Goal: Contribute content: Contribute content

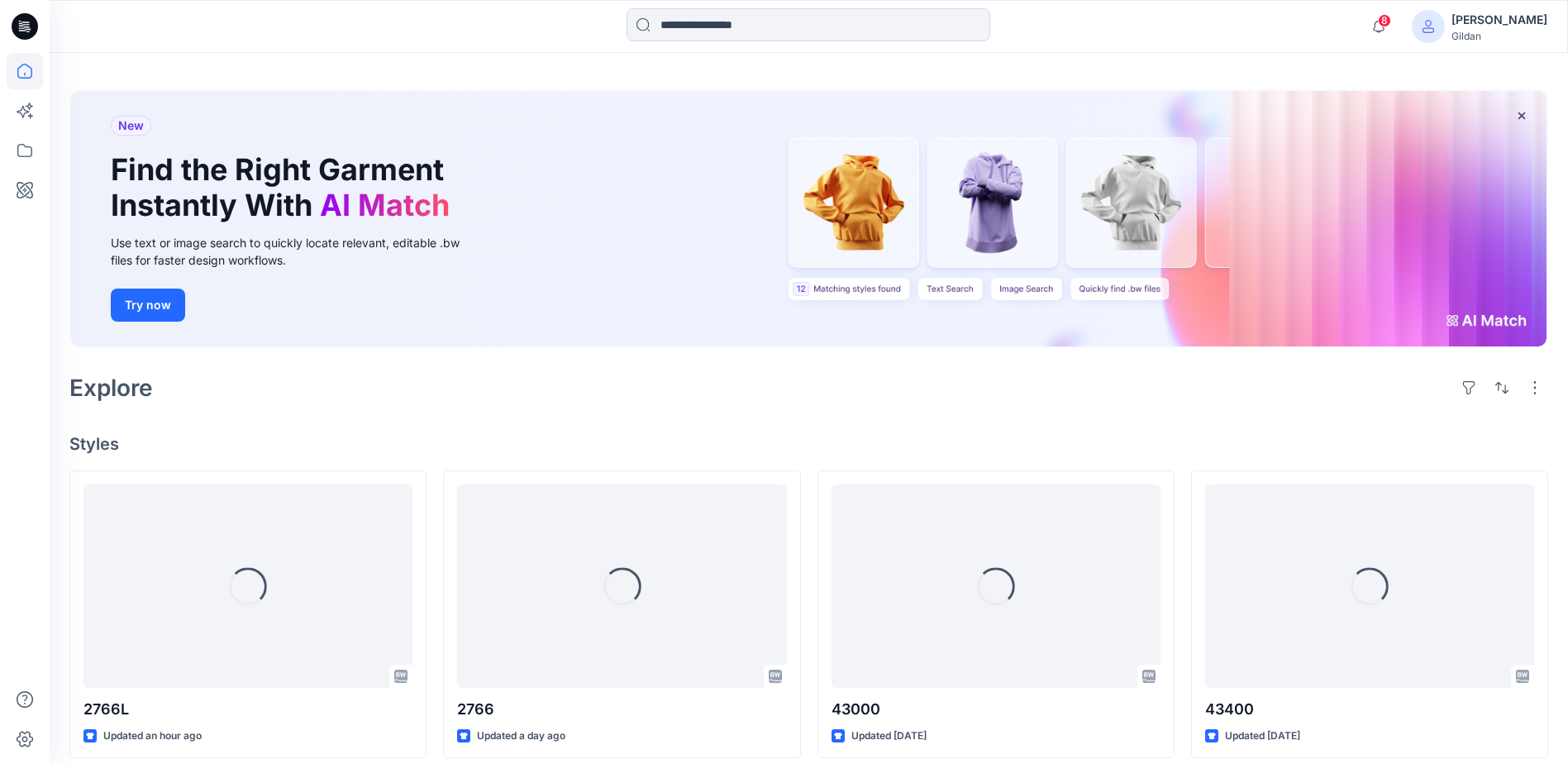
scroll to position [166, 0]
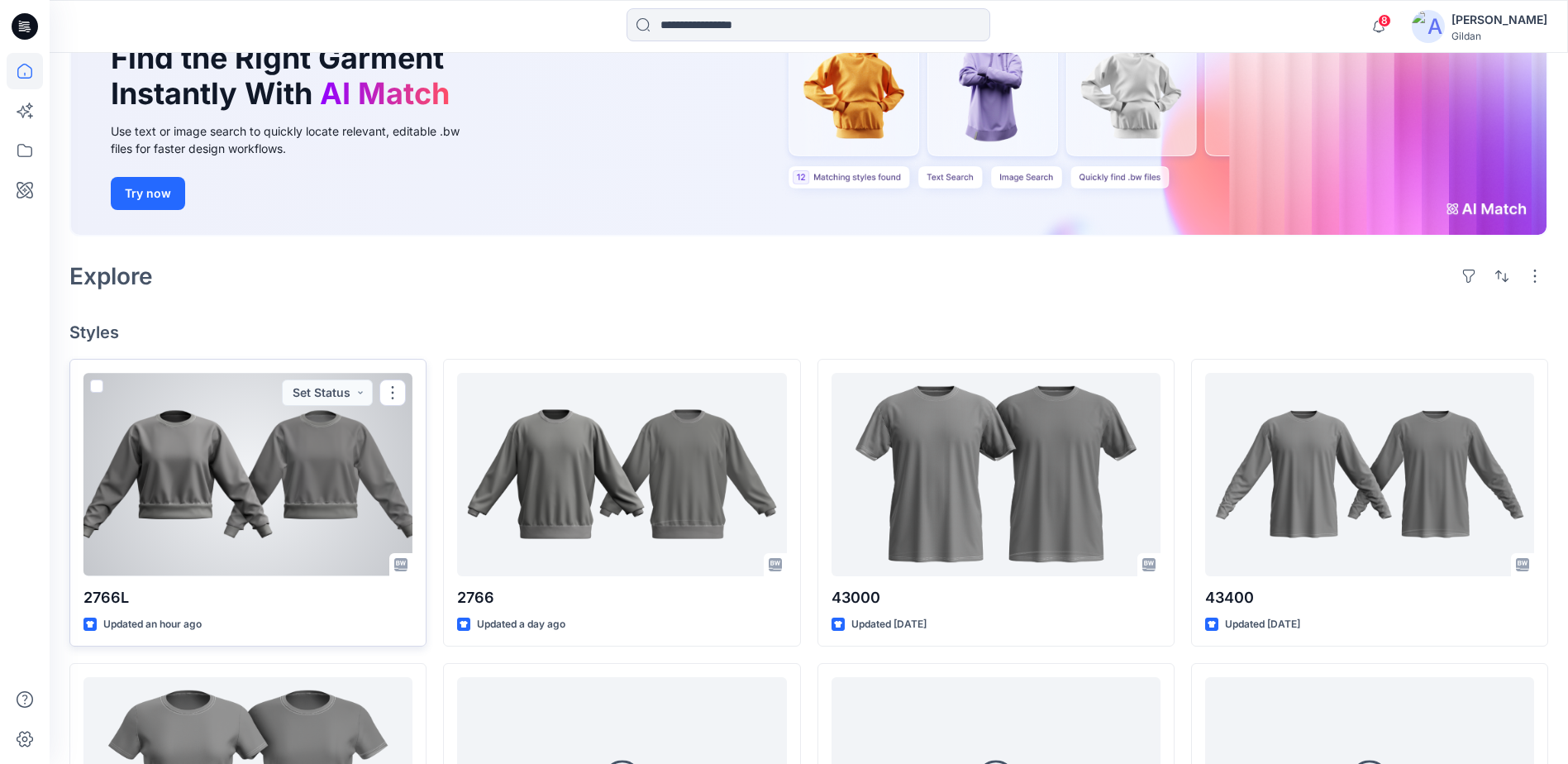
click at [262, 463] on div at bounding box center [248, 474] width 329 height 202
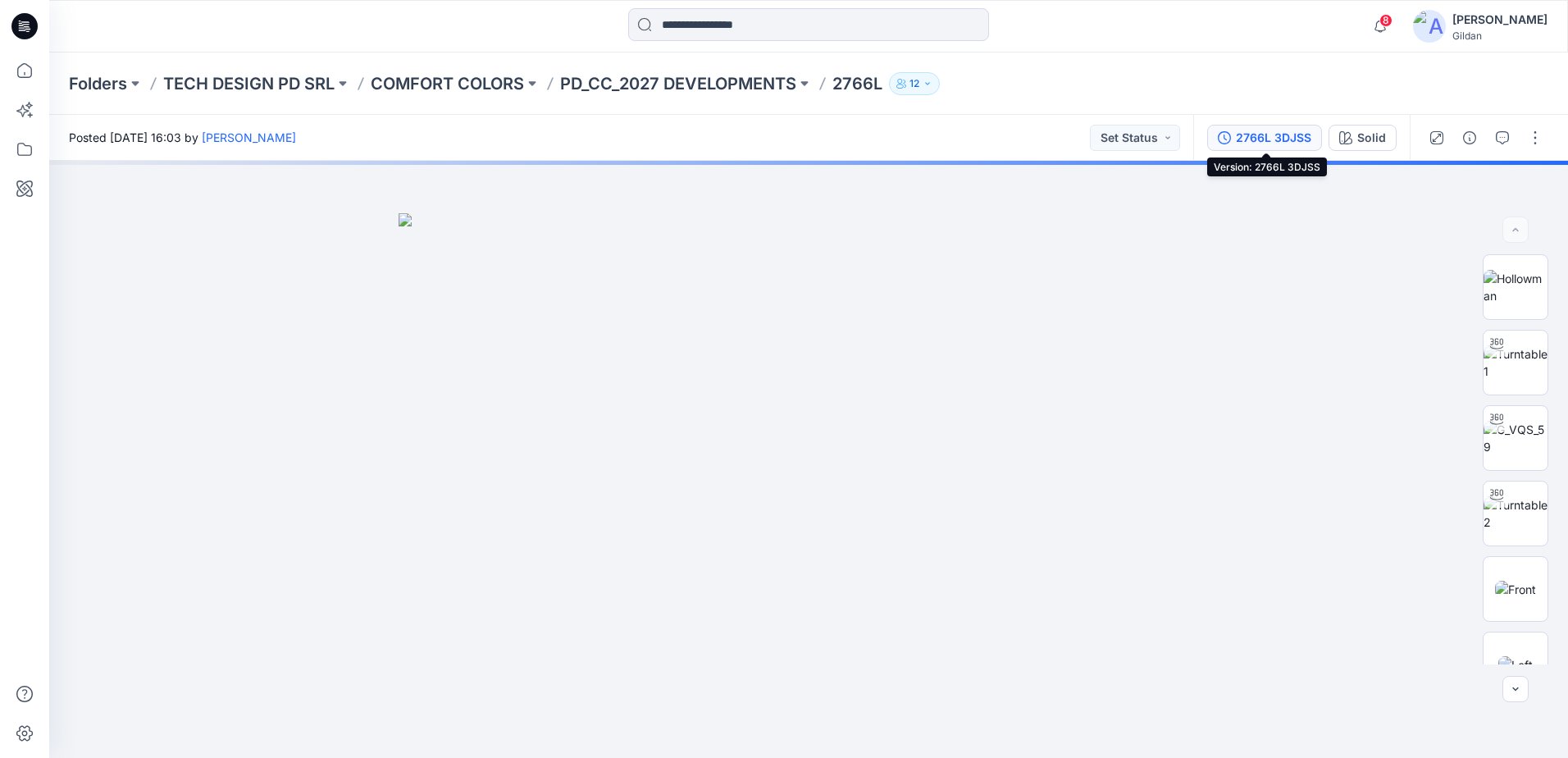
click at [1263, 133] on div "2766L 3DJSS" at bounding box center [1274, 138] width 75 height 18
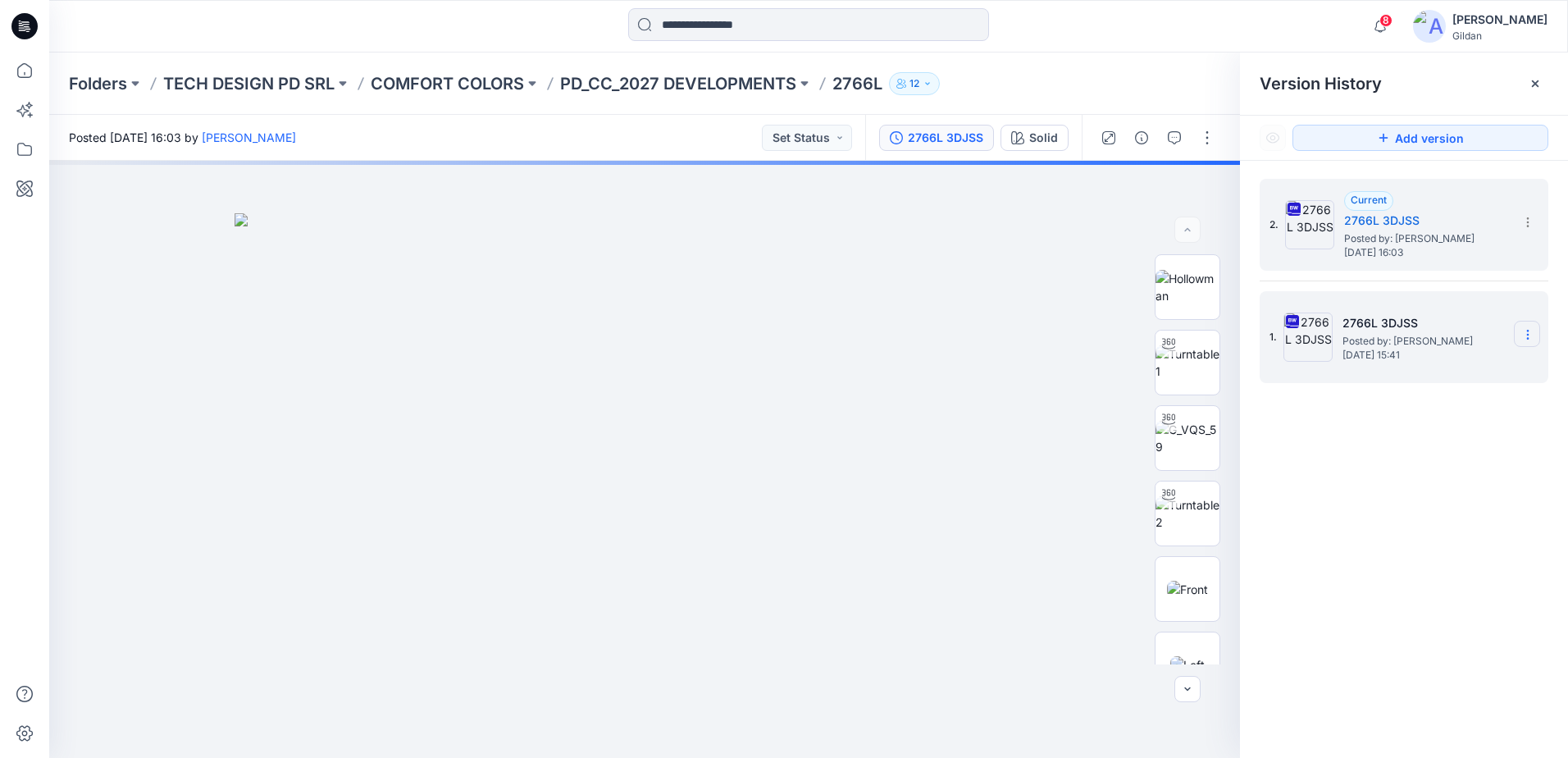
click at [1536, 335] on section at bounding box center [1527, 333] width 27 height 27
click at [1431, 499] on span "Delete Version" at bounding box center [1415, 506] width 77 height 20
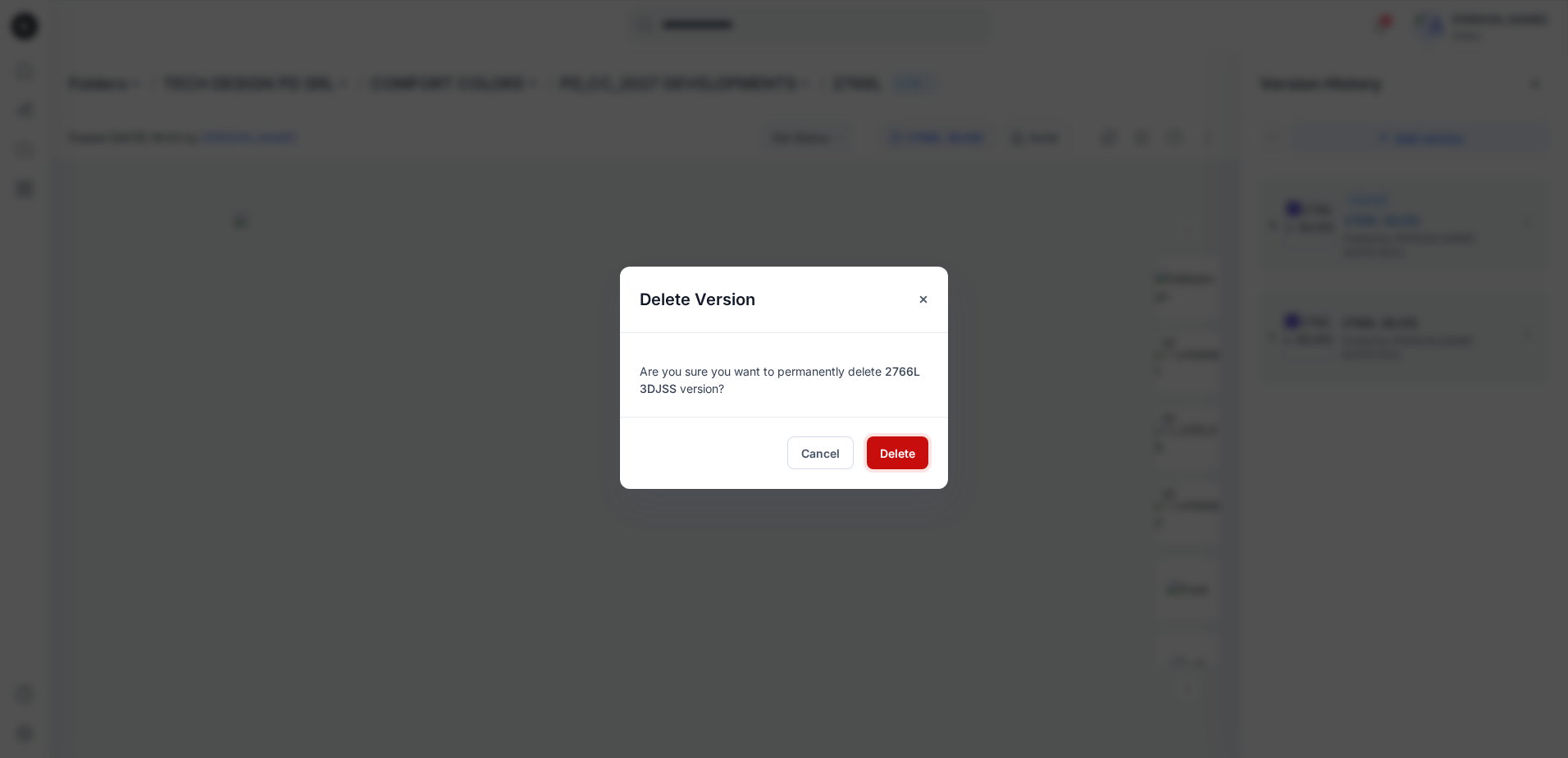
click at [888, 452] on span "Delete" at bounding box center [898, 452] width 36 height 17
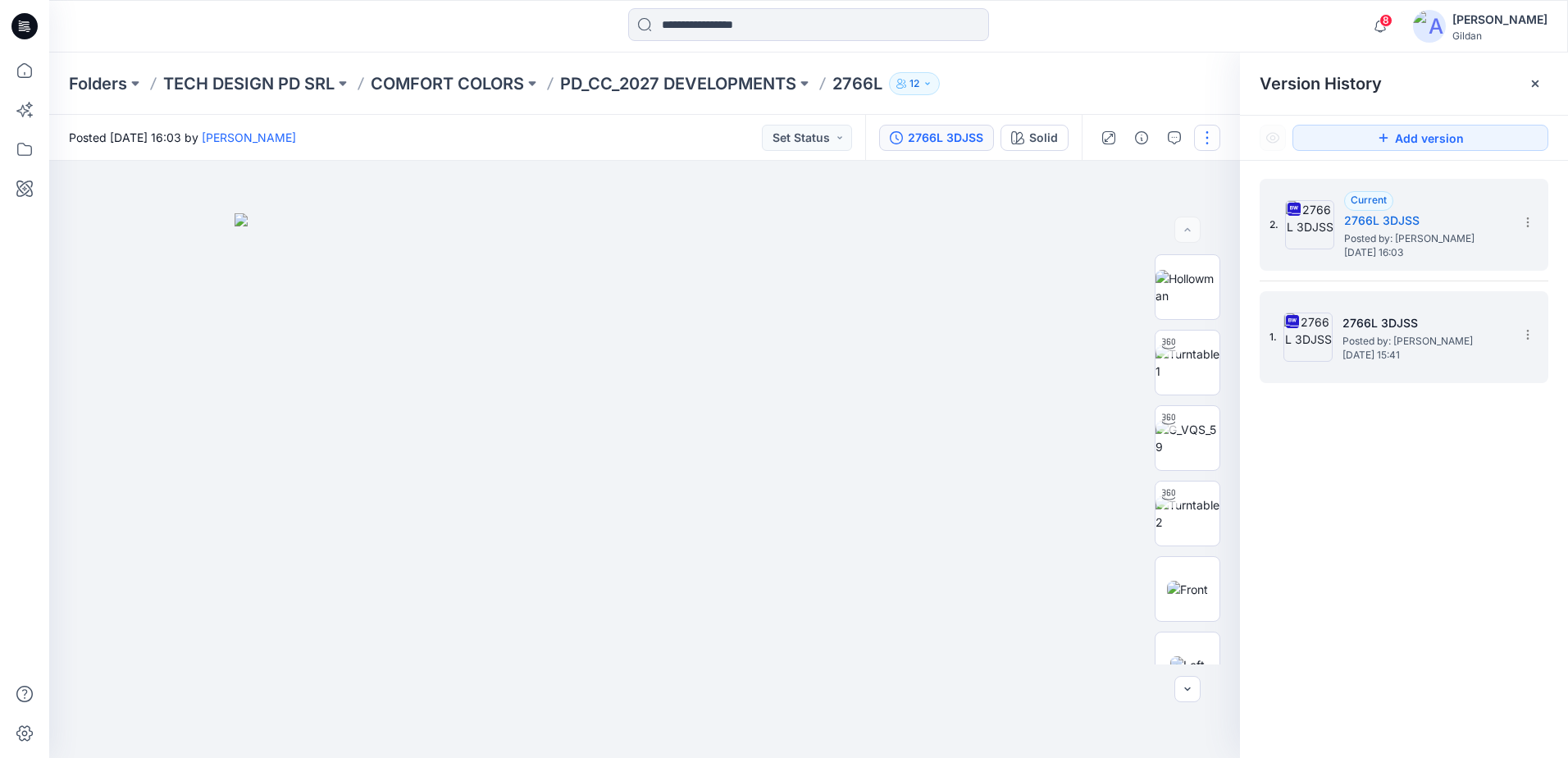
click at [1212, 138] on button "button" at bounding box center [1207, 138] width 27 height 27
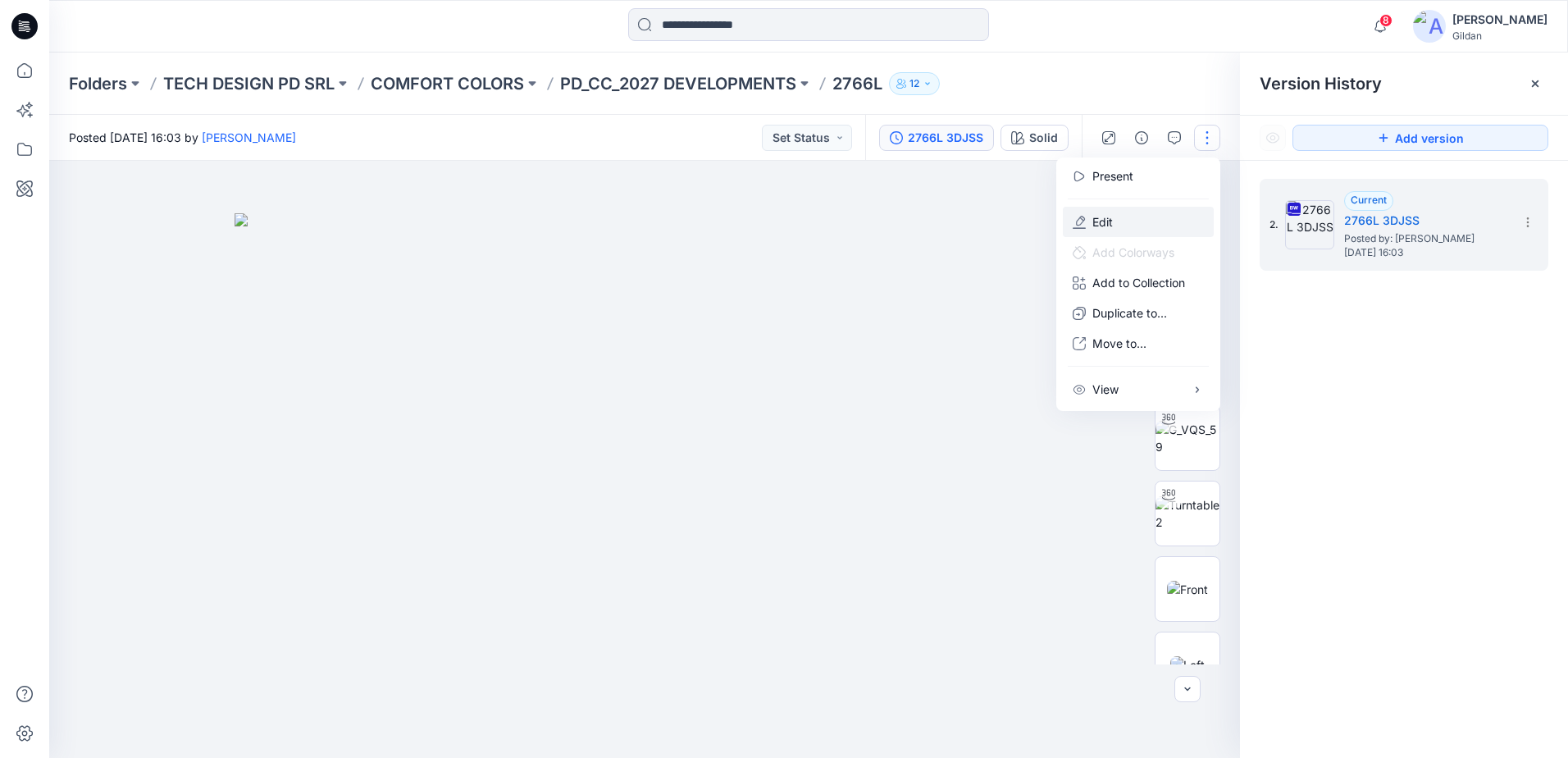
click at [1110, 219] on p "Edit" at bounding box center [1103, 222] width 21 height 17
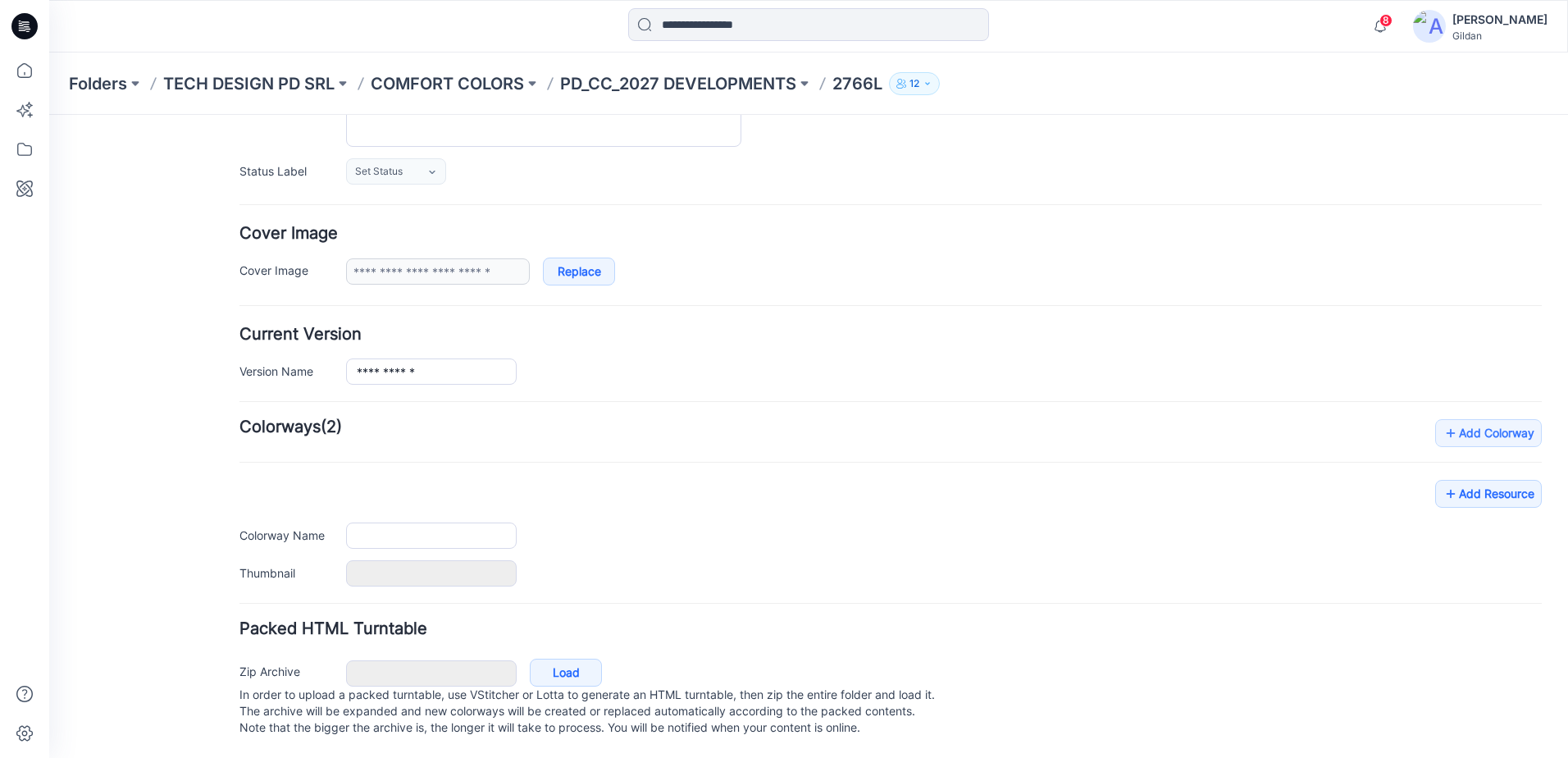
type input "*****"
type input "**********"
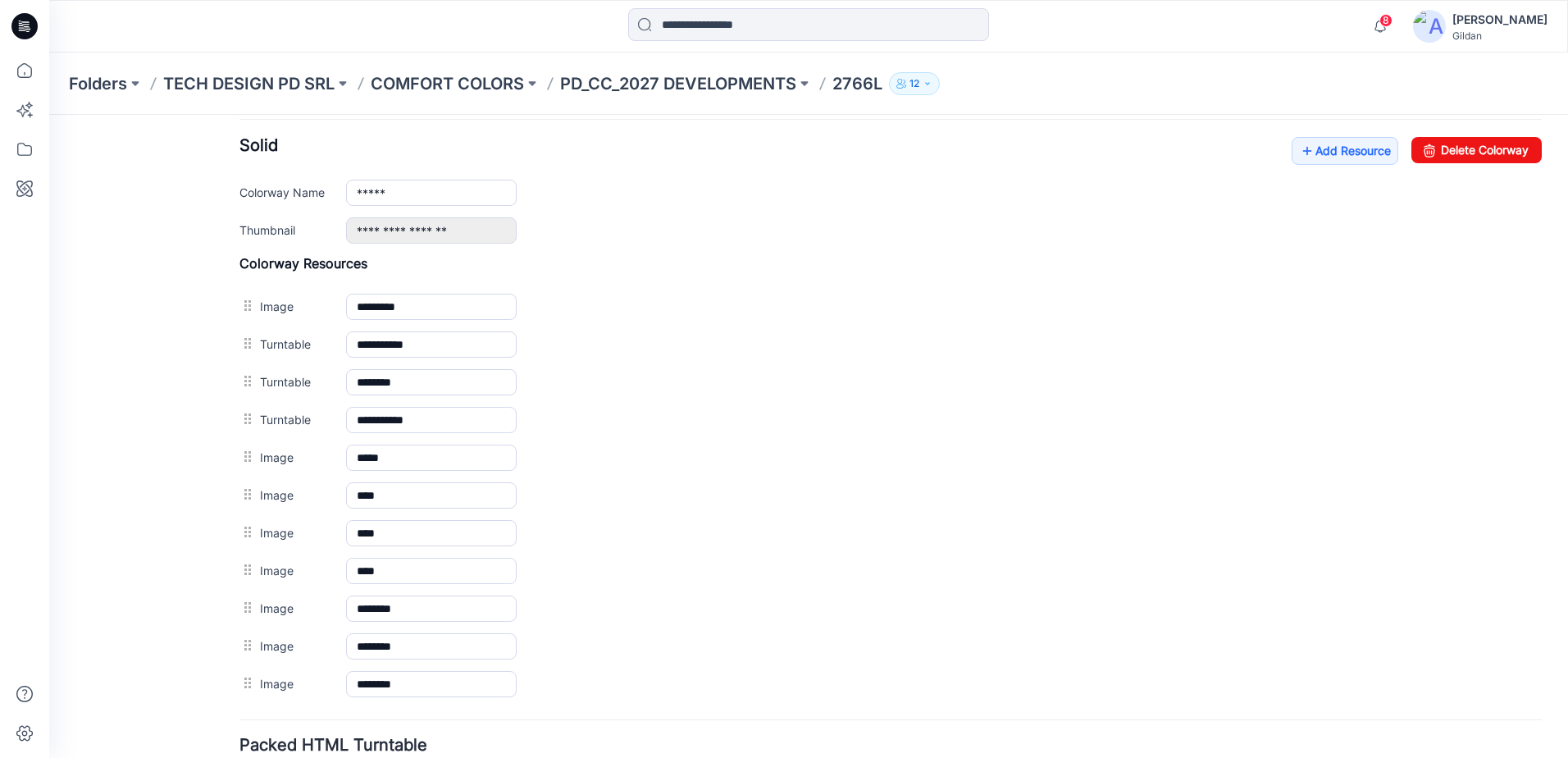
scroll to position [553, 0]
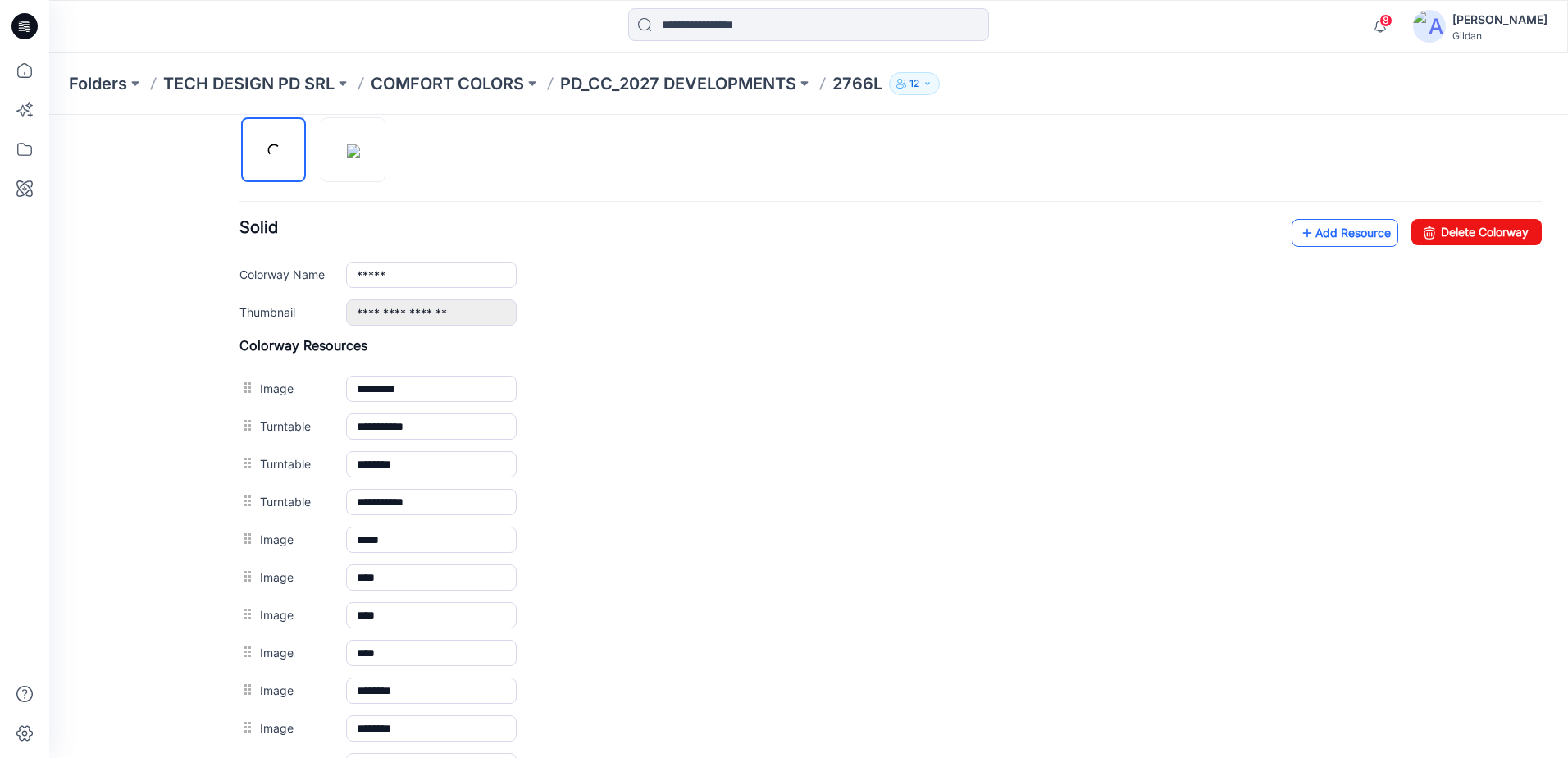
click at [1311, 237] on link "Add Resource" at bounding box center [1345, 233] width 107 height 28
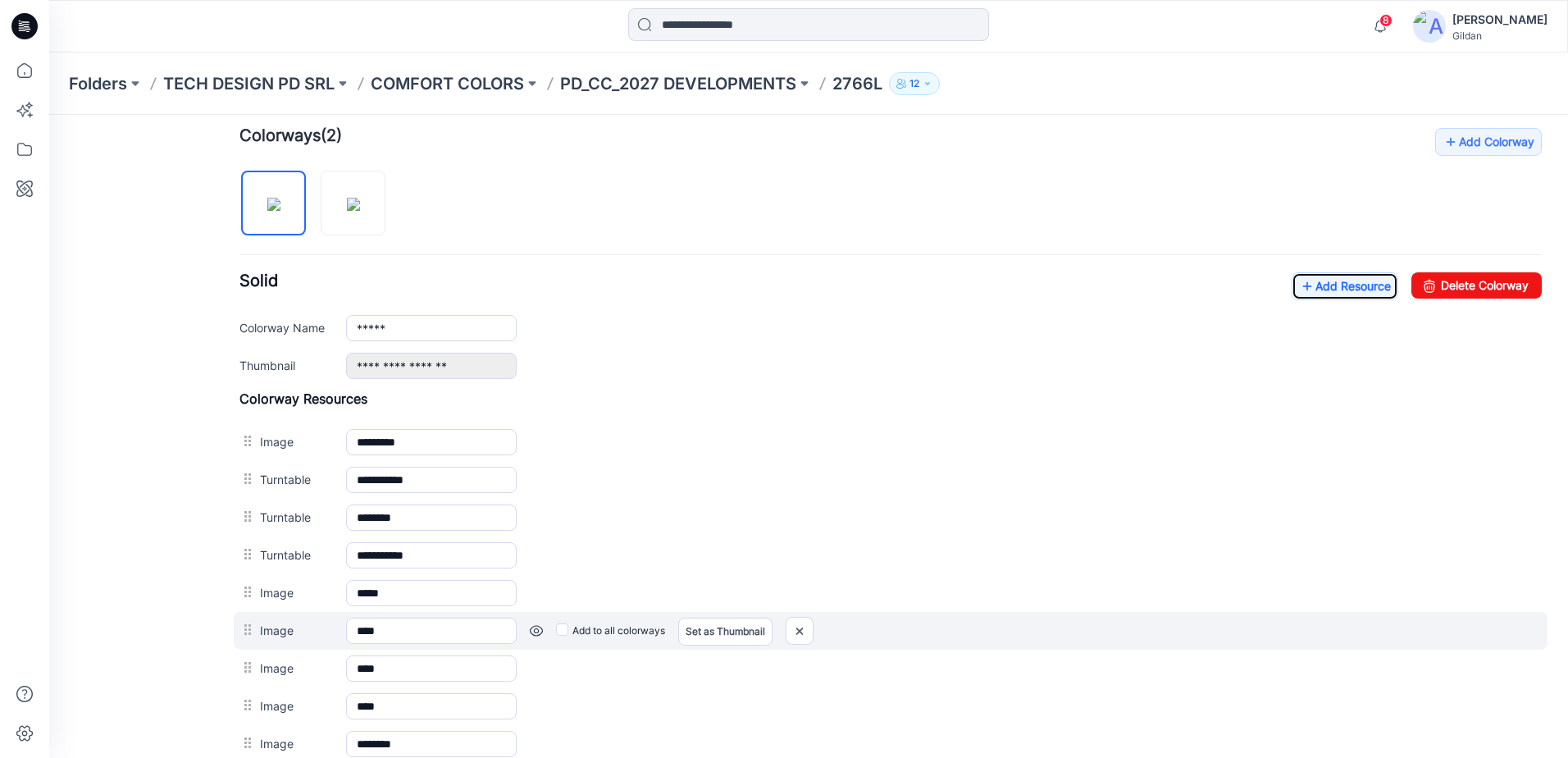
scroll to position [396, 0]
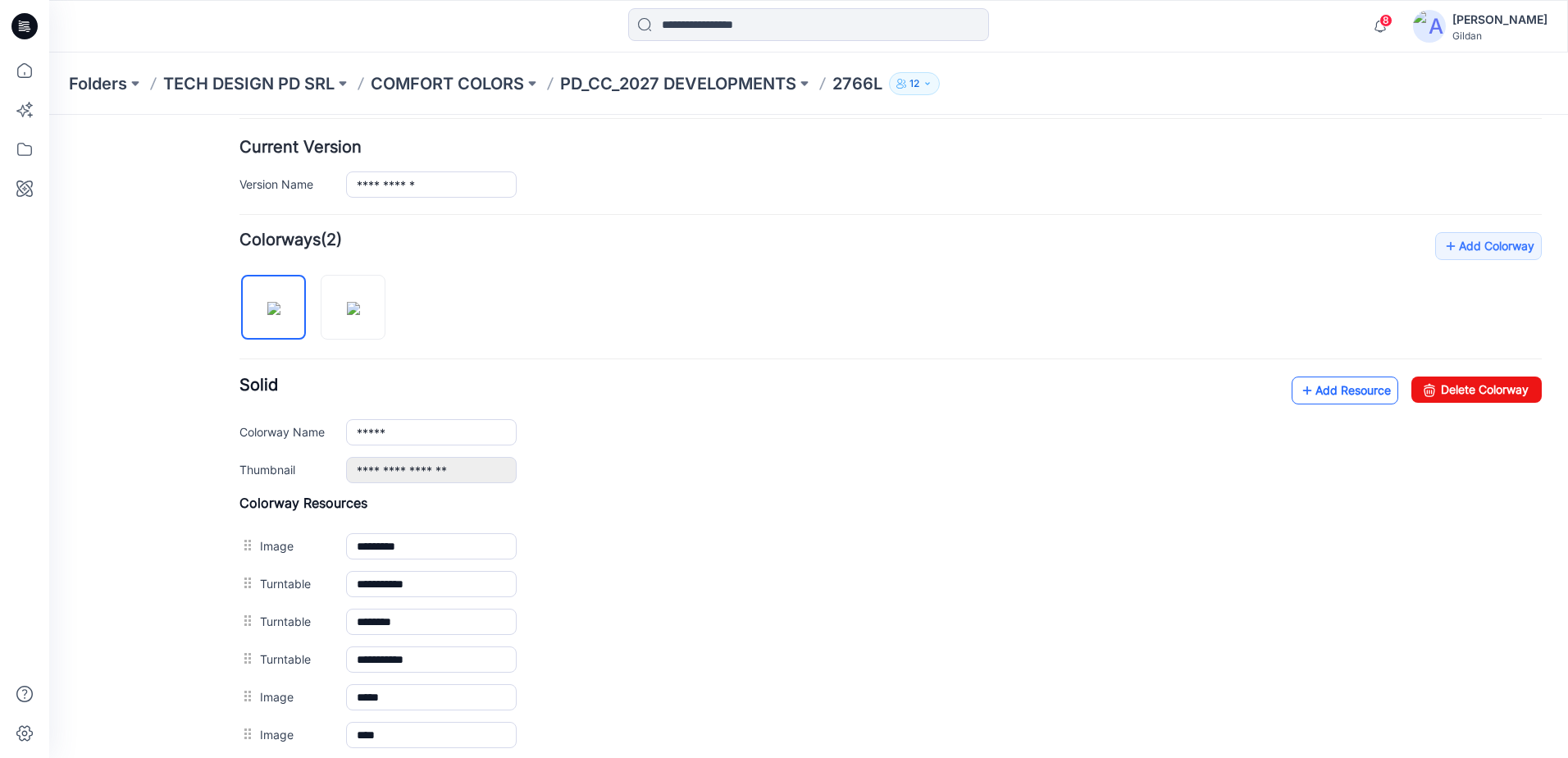
click at [1353, 401] on link "Add Resource" at bounding box center [1345, 391] width 107 height 28
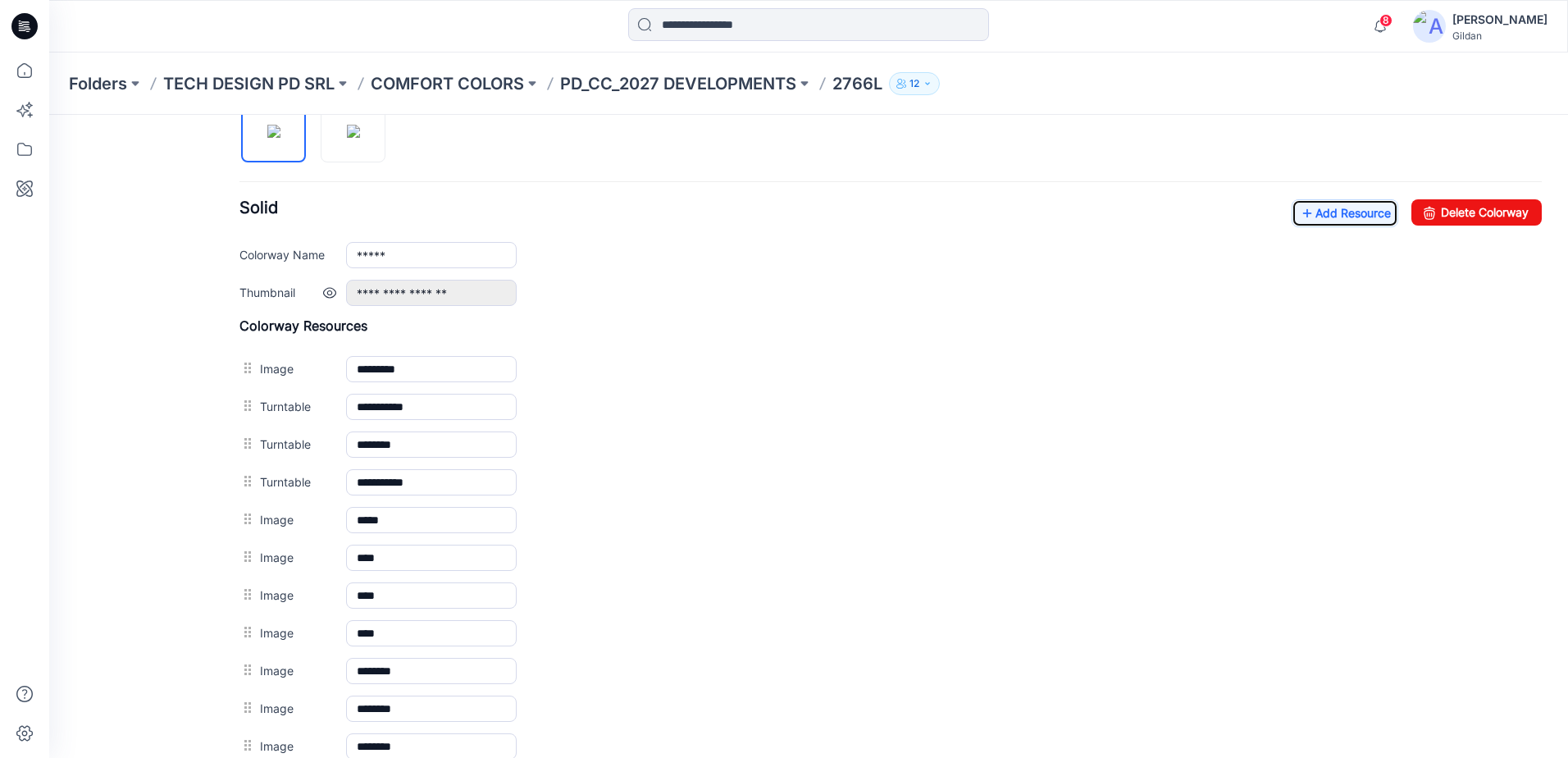
scroll to position [478, 0]
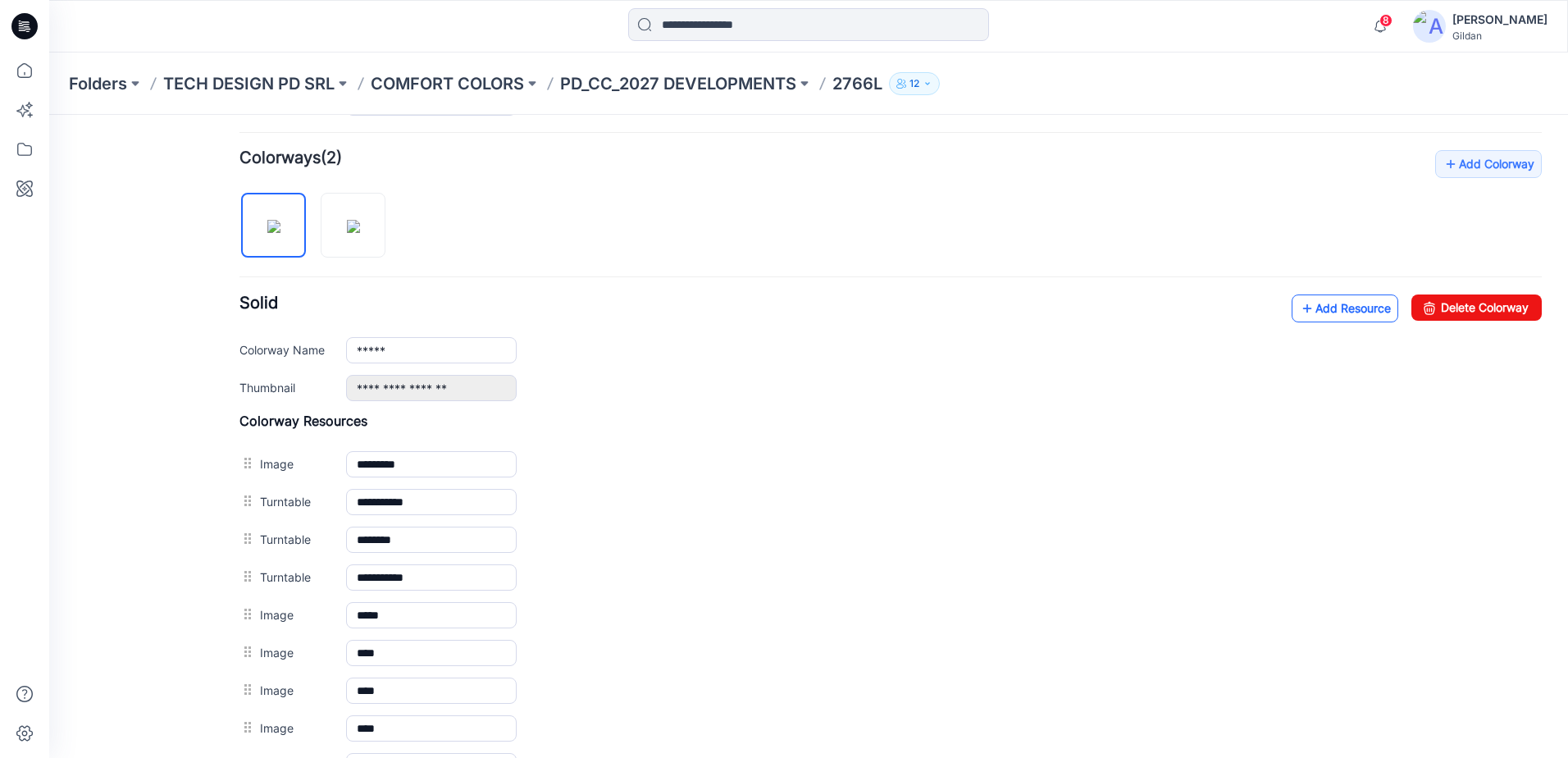
click at [1334, 313] on link "Add Resource" at bounding box center [1345, 309] width 107 height 28
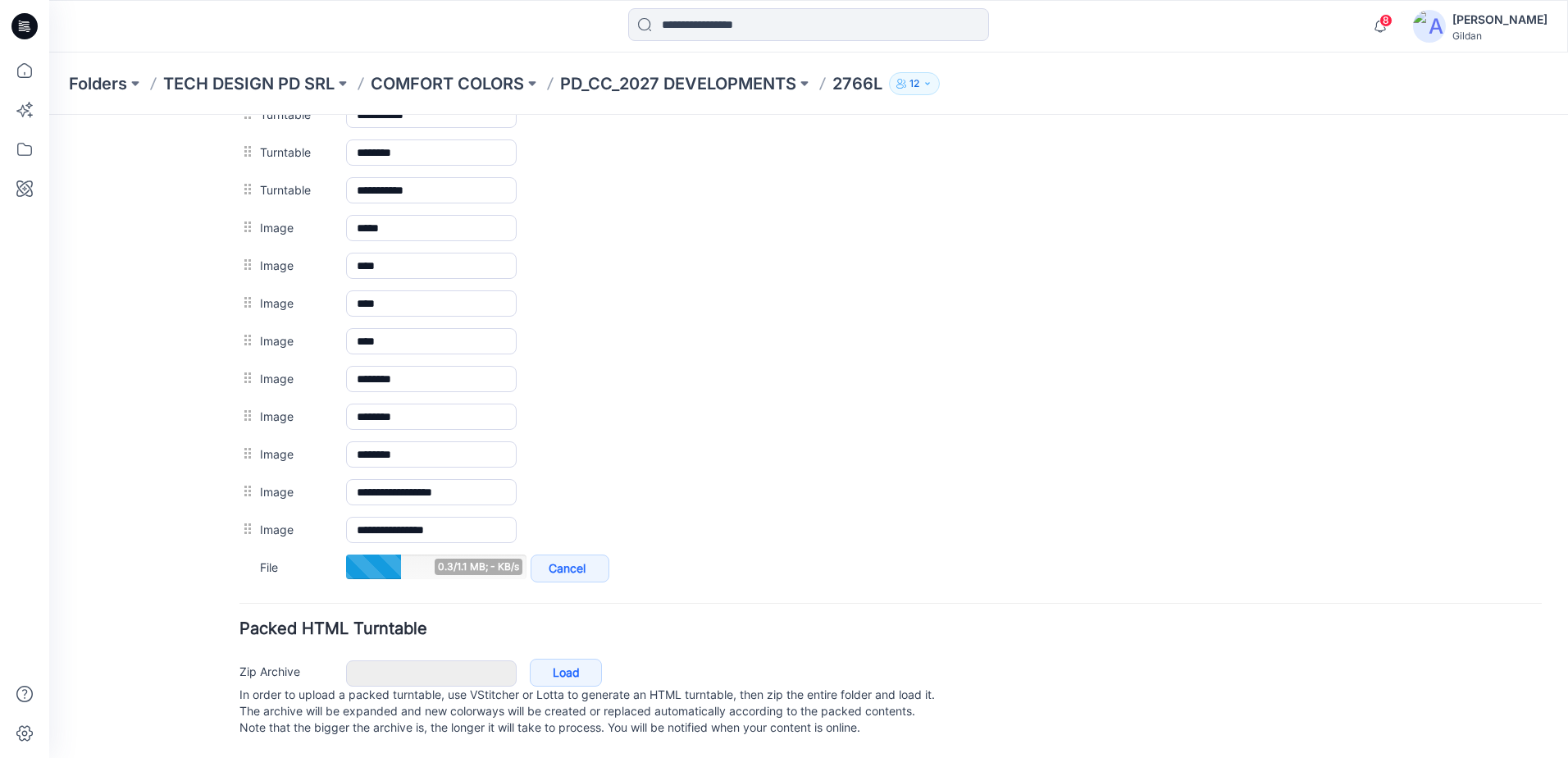
scroll to position [800, 0]
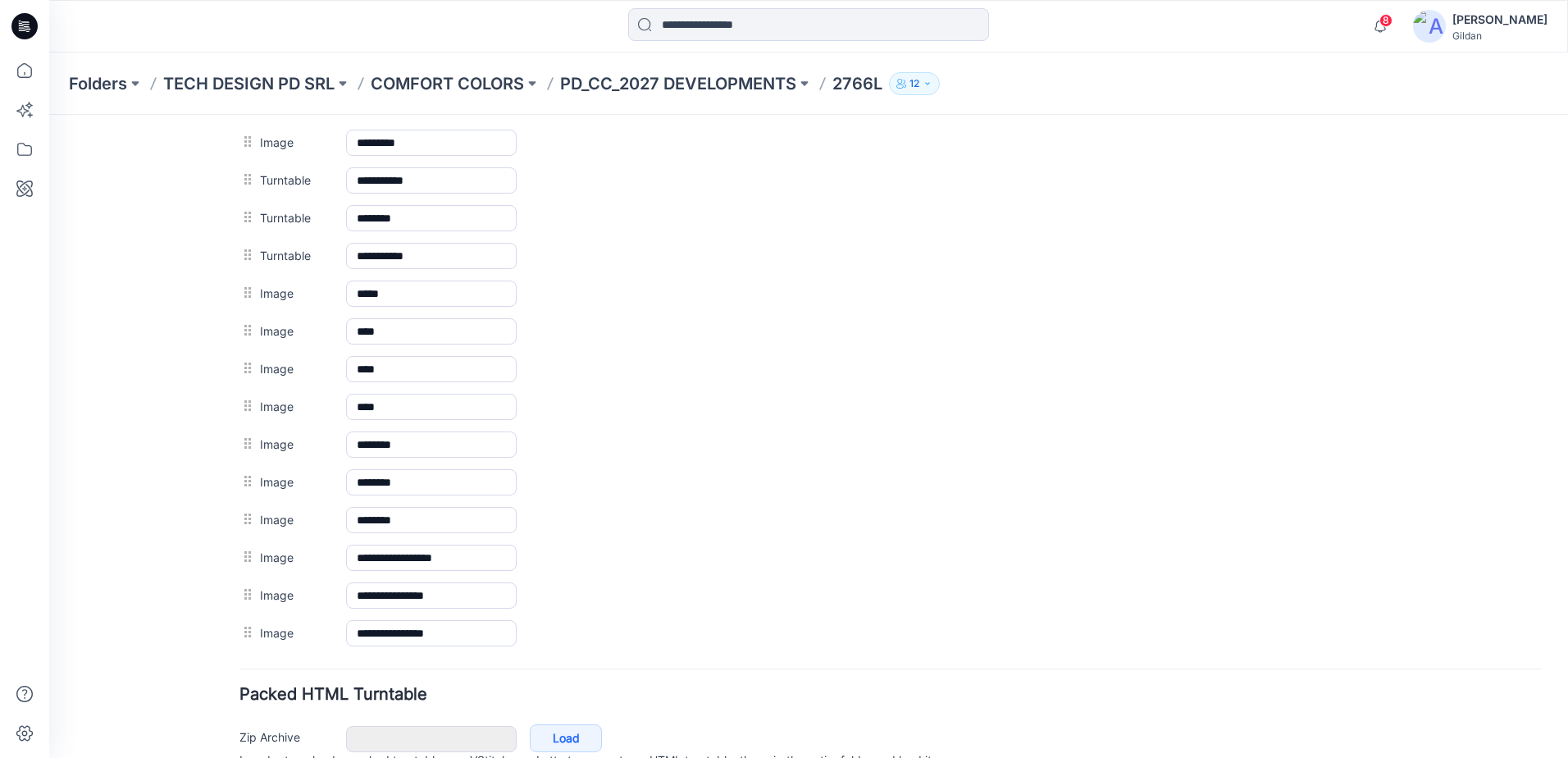
click at [219, 685] on div "General Cover Image Current Version Colorways Packed Turntable Style Present Ch…" at bounding box center [799, 69] width 1500 height 1508
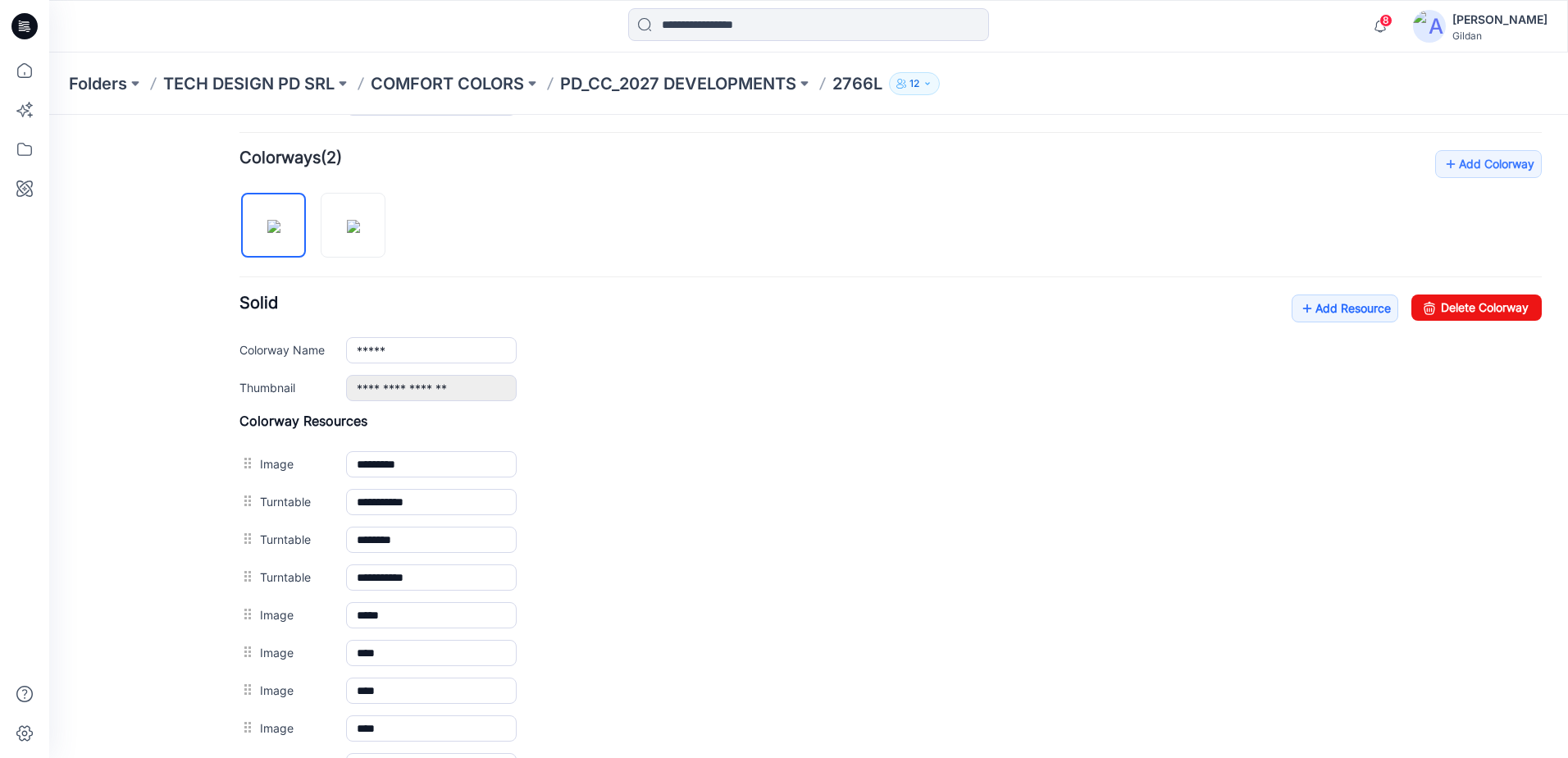
scroll to position [389, 0]
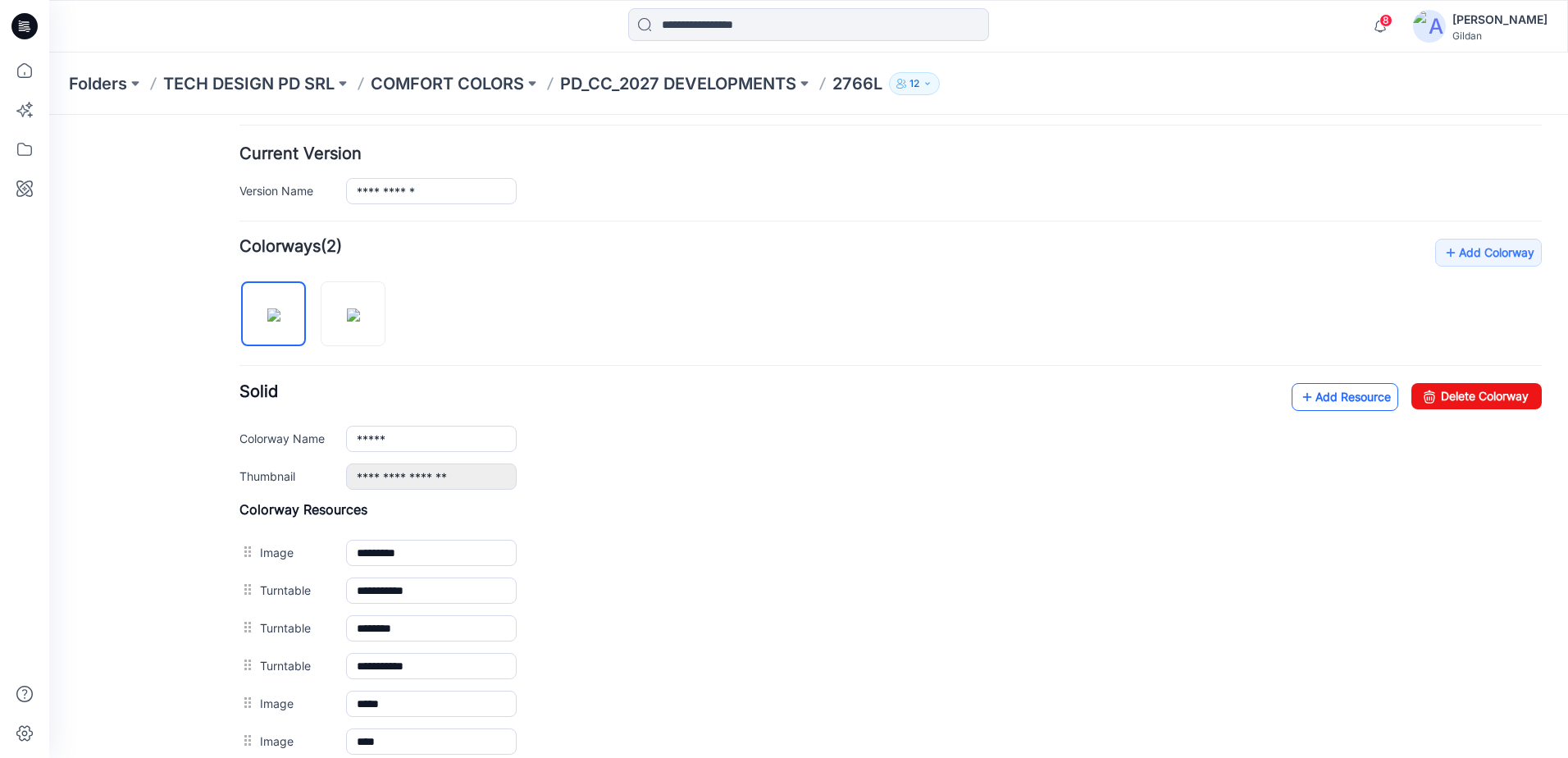
click at [1344, 396] on link "Add Resource" at bounding box center [1345, 397] width 107 height 28
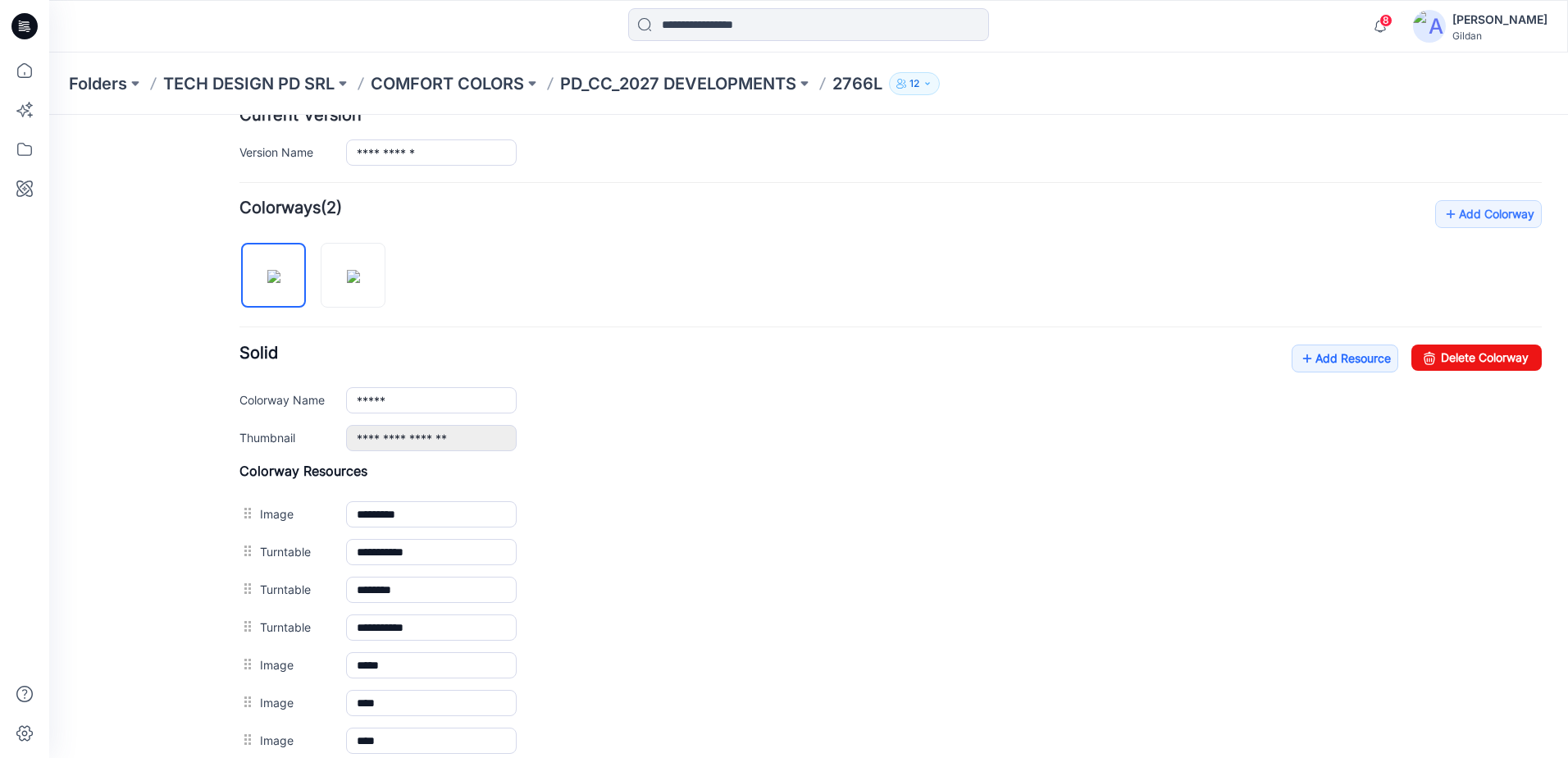
scroll to position [426, 0]
click at [1342, 354] on link "Add Resource" at bounding box center [1345, 359] width 107 height 28
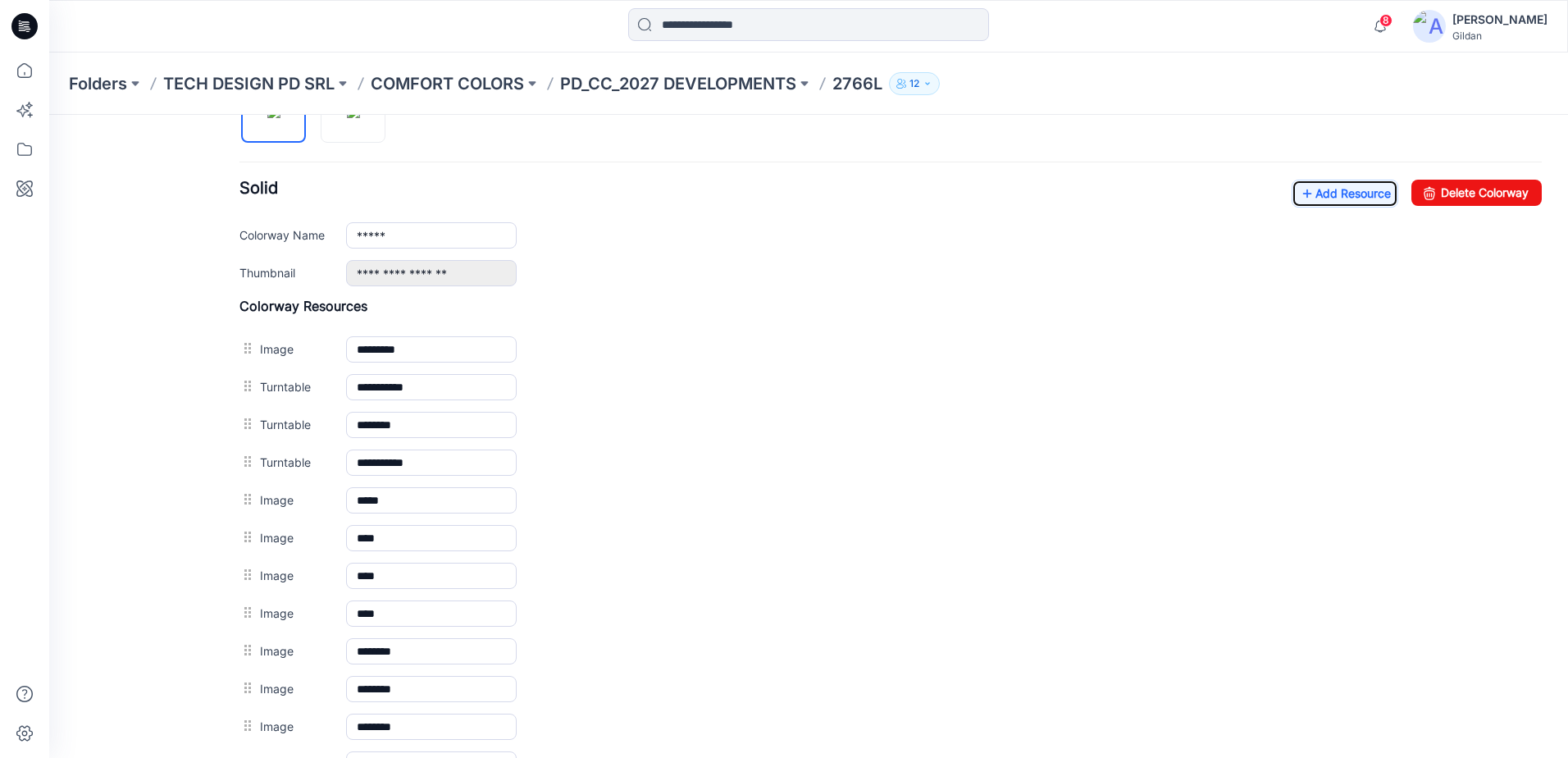
scroll to position [591, 0]
click at [1315, 195] on link "Add Resource" at bounding box center [1345, 195] width 107 height 28
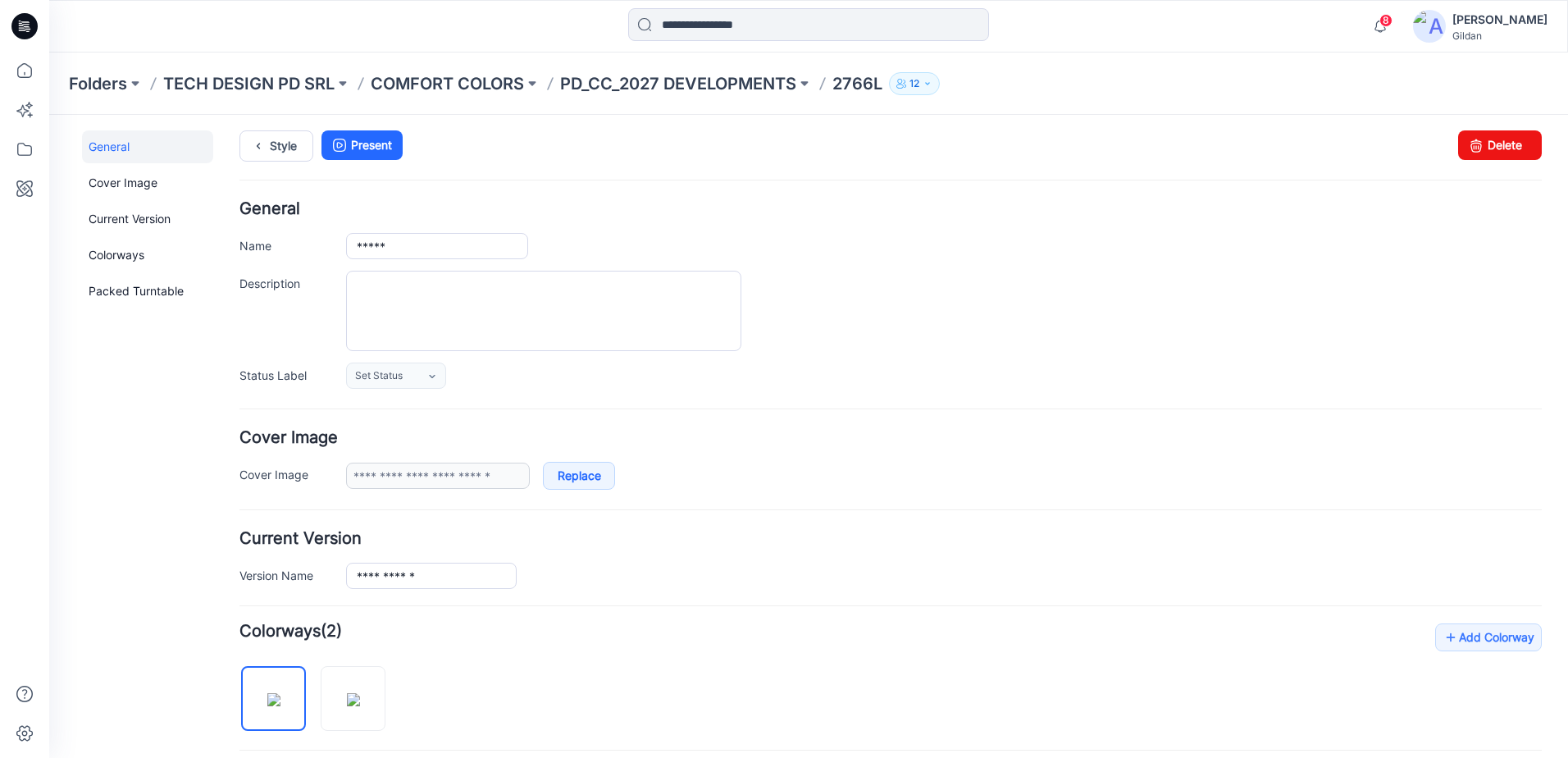
scroll to position [0, 0]
